Goal: Task Accomplishment & Management: Use online tool/utility

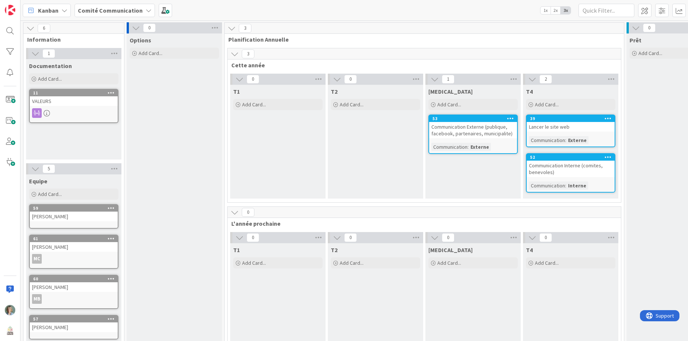
click at [139, 8] on div "Comité Communication" at bounding box center [114, 10] width 80 height 13
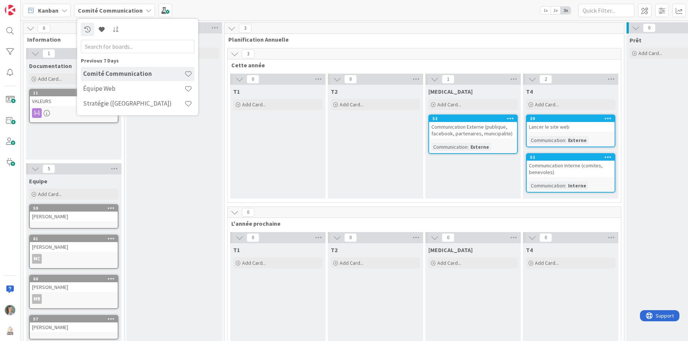
click at [66, 12] on icon at bounding box center [64, 10] width 6 height 6
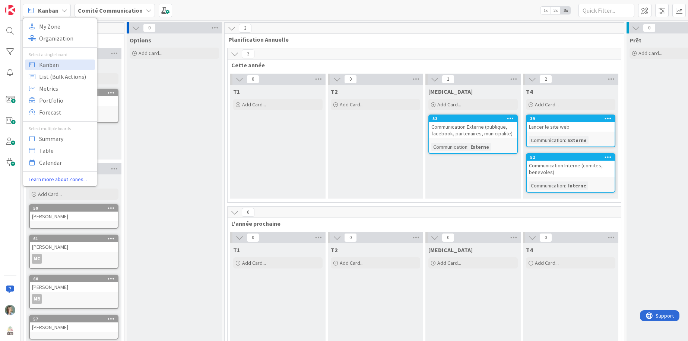
click at [223, 19] on div "Kanban My Zone Organization Select a single board Kanban List (Bulk Actions) Me…" at bounding box center [353, 10] width 667 height 20
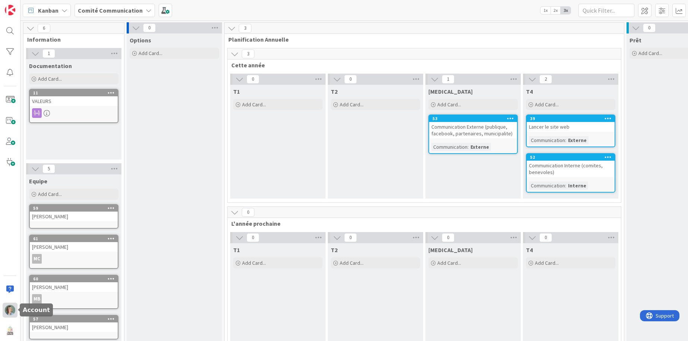
click at [10, 314] on img at bounding box center [10, 310] width 10 height 10
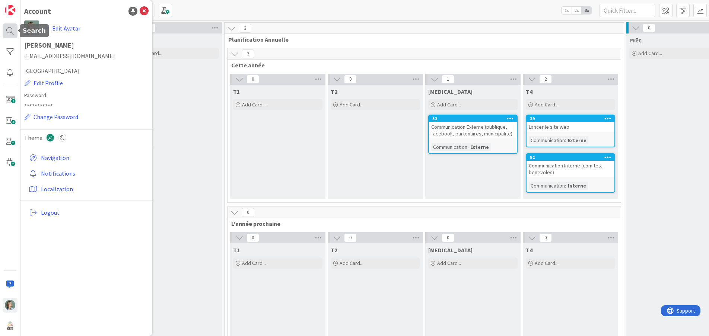
click at [10, 27] on div at bounding box center [10, 30] width 15 height 15
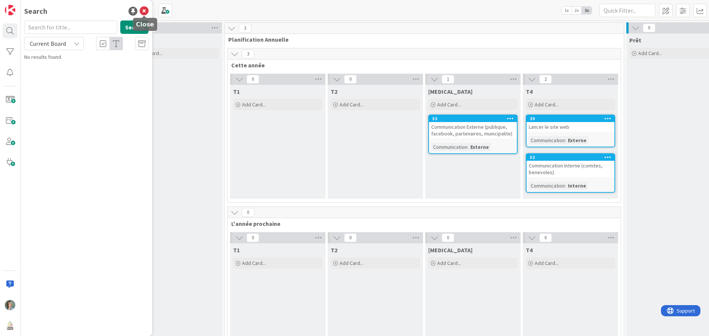
click at [142, 10] on icon at bounding box center [144, 11] width 9 height 9
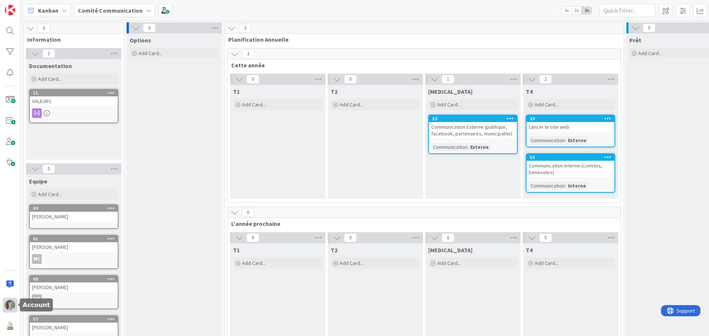
click at [10, 300] on img at bounding box center [10, 305] width 10 height 10
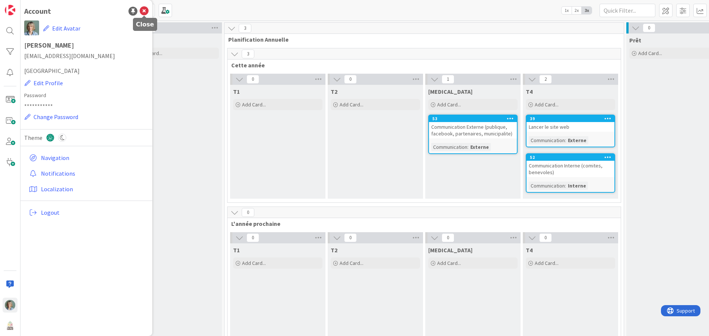
click at [144, 10] on icon at bounding box center [144, 11] width 9 height 9
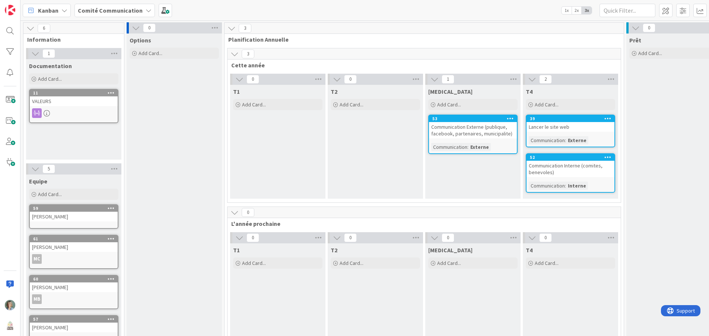
click at [145, 13] on div "Comité Communication" at bounding box center [114, 10] width 80 height 13
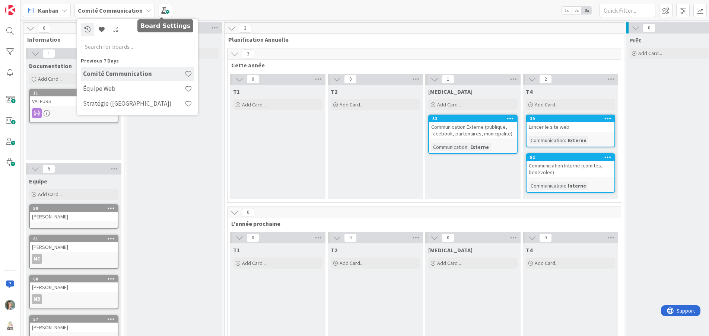
click at [208, 12] on div "Kanban My Zone Organization Select a single board Kanban List (Bulk Actions) Me…" at bounding box center [364, 10] width 688 height 20
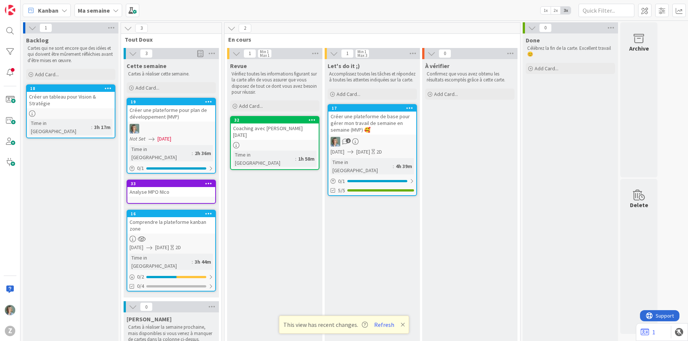
click at [208, 8] on div "Kanban Ma semaine 1x 2x 3x" at bounding box center [353, 10] width 667 height 20
click at [117, 13] on div "Ma semaine" at bounding box center [98, 10] width 48 height 13
type textarea "x"
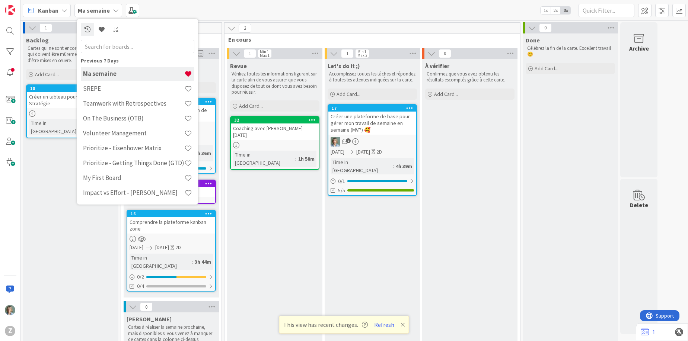
drag, startPoint x: 290, startPoint y: 31, endPoint x: 226, endPoint y: 18, distance: 65.8
click at [290, 31] on div "2" at bounding box center [372, 28] width 296 height 11
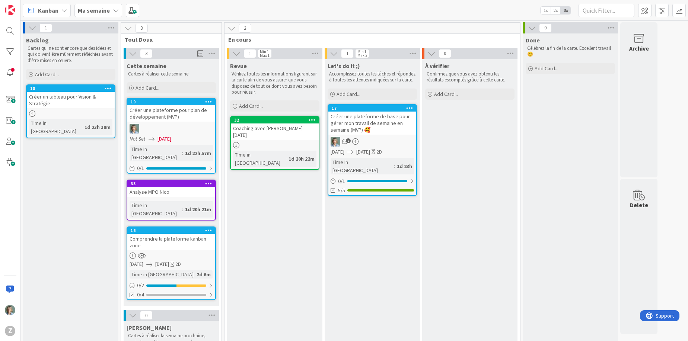
click at [116, 13] on div "Ma semaine" at bounding box center [98, 10] width 48 height 13
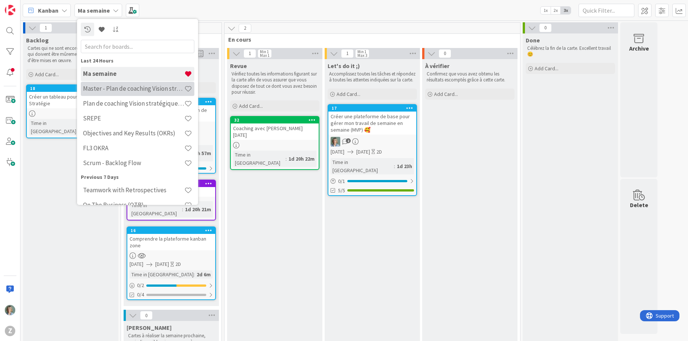
click at [132, 84] on div "Master - Plan de coaching Vision stratégique (OKR)" at bounding box center [138, 89] width 114 height 14
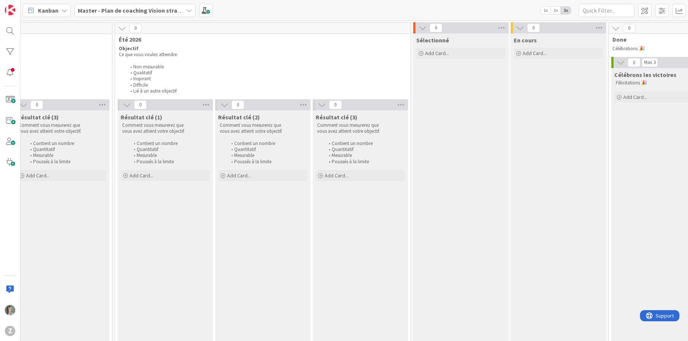
scroll to position [0, 1310]
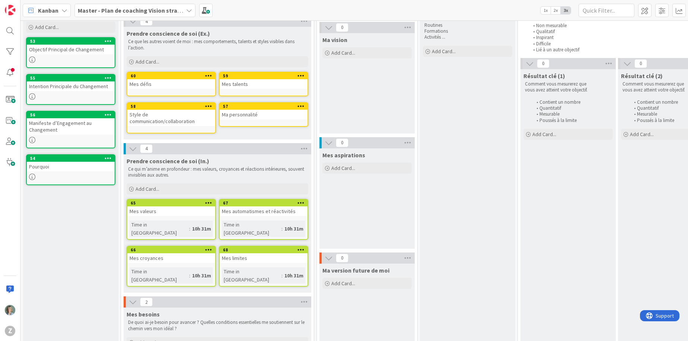
scroll to position [43, 0]
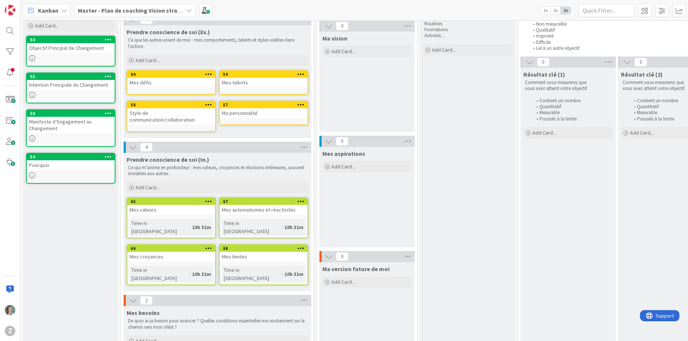
click at [200, 248] on link "66 Mes croyances Time in [GEOGRAPHIC_DATA] : 10h 31m" at bounding box center [171, 265] width 89 height 41
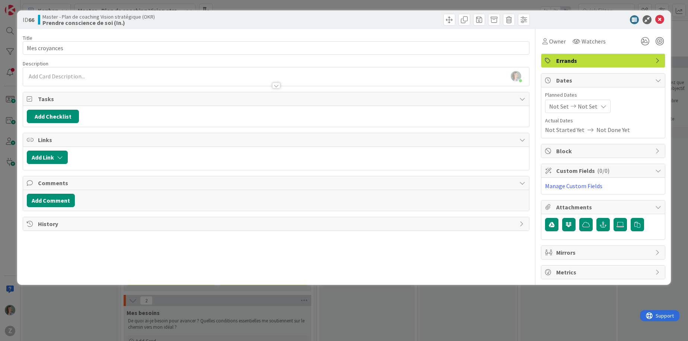
click at [75, 79] on div at bounding box center [276, 82] width 506 height 8
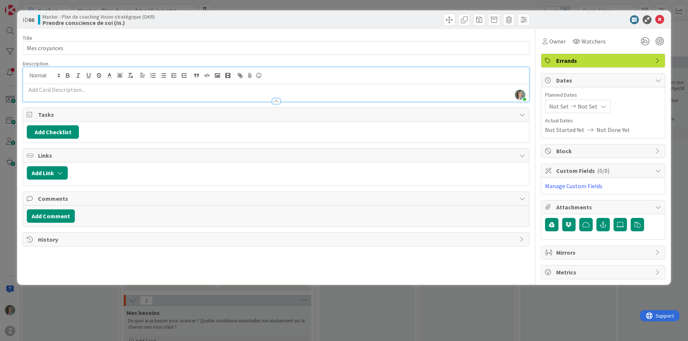
click at [80, 90] on p at bounding box center [276, 90] width 498 height 9
click at [660, 20] on icon at bounding box center [659, 19] width 9 height 9
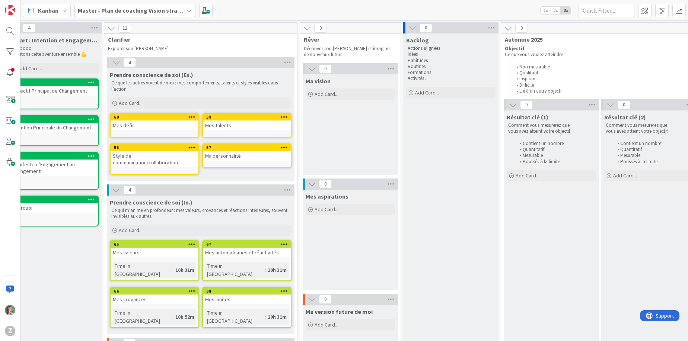
scroll to position [0, 17]
click at [440, 48] on p "Actions alignées" at bounding box center [450, 48] width 86 height 6
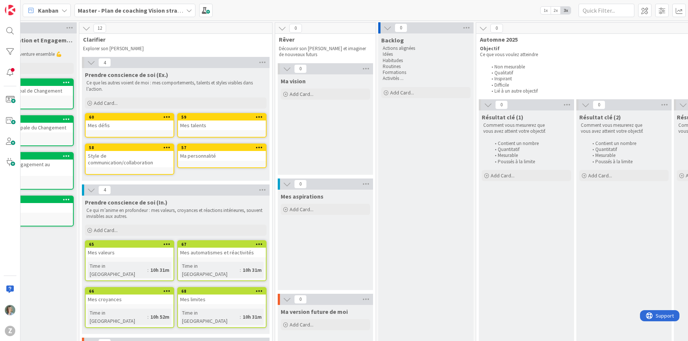
scroll to position [0, 45]
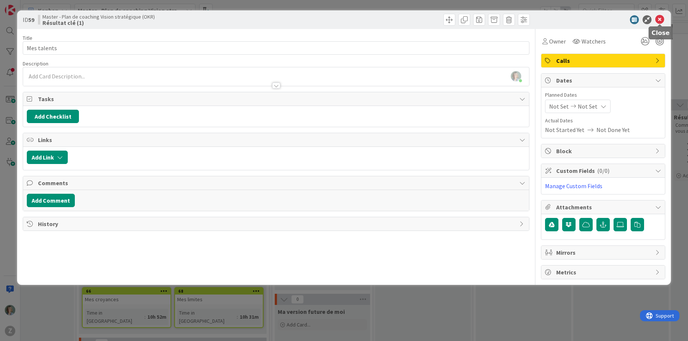
drag, startPoint x: 660, startPoint y: 18, endPoint x: 656, endPoint y: 35, distance: 17.3
click at [660, 18] on icon at bounding box center [659, 19] width 9 height 9
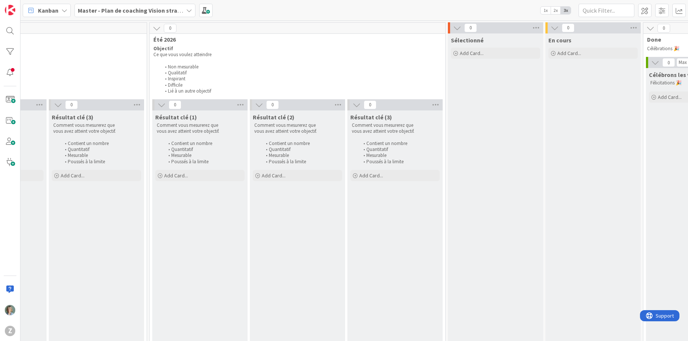
scroll to position [0, 1266]
drag, startPoint x: 266, startPoint y: 192, endPoint x: 485, endPoint y: 82, distance: 246.0
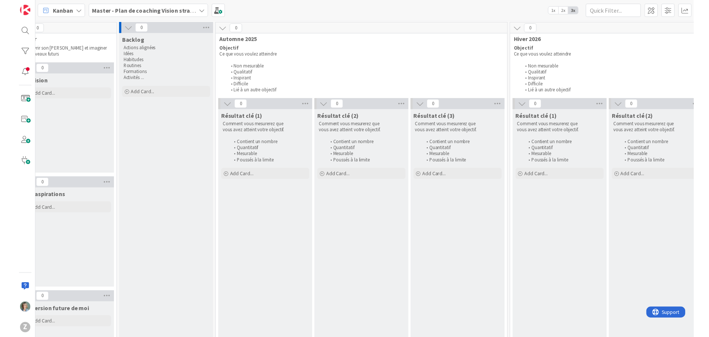
scroll to position [0, 316]
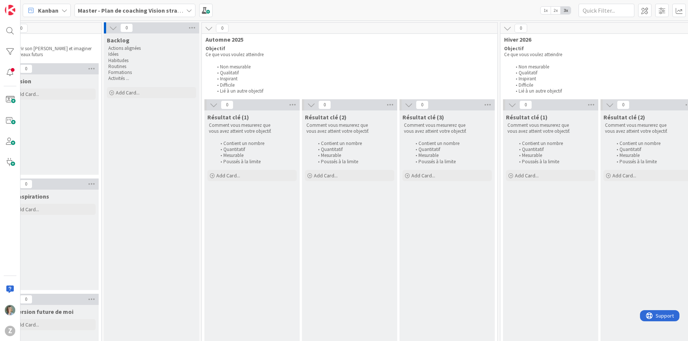
click at [389, 147] on li "Quantitatif" at bounding box center [353, 150] width 79 height 6
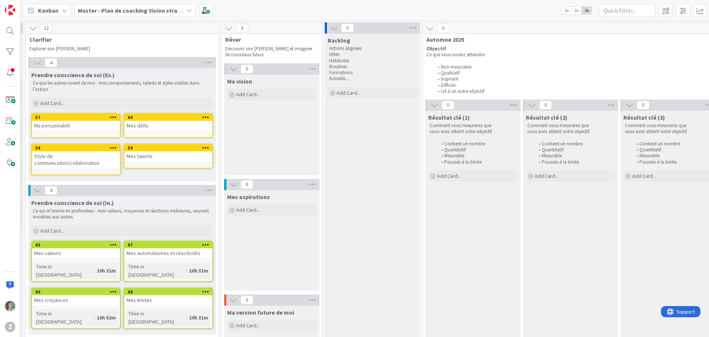
scroll to position [0, 0]
